Goal: Entertainment & Leisure: Consume media (video, audio)

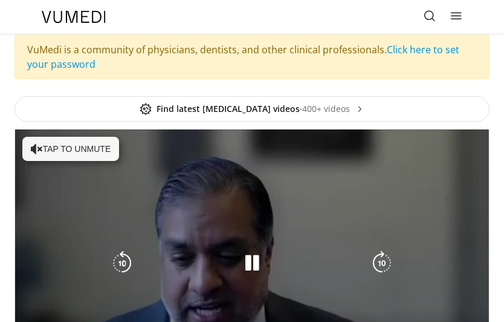
click at [66, 147] on button "Tap to unmute" at bounding box center [70, 149] width 97 height 24
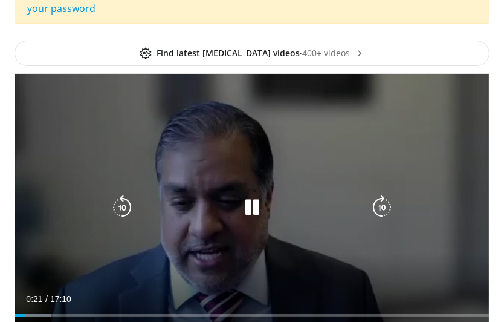
scroll to position [80, 0]
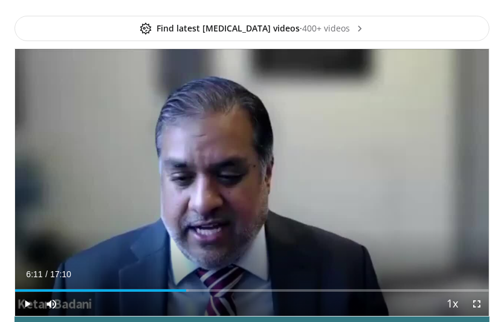
drag, startPoint x: 88, startPoint y: 288, endPoint x: 186, endPoint y: 296, distance: 98.3
click at [186, 296] on div "Current Time 6:11 / Duration 17:10 Play Skip Backward Skip Forward Mute 0% Load…" at bounding box center [252, 303] width 474 height 24
drag, startPoint x: 187, startPoint y: 289, endPoint x: 240, endPoint y: 291, distance: 53.3
click at [240, 291] on div "Current Time 6:15 / Duration 17:10 Play Skip Backward Skip Forward Mute 0% Load…" at bounding box center [252, 303] width 474 height 24
